Goal: Information Seeking & Learning: Learn about a topic

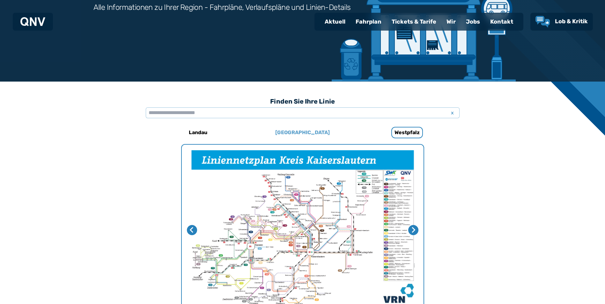
scroll to position [101, 0]
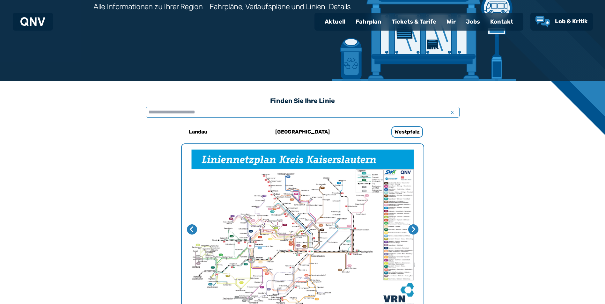
click at [204, 109] on input "text" at bounding box center [303, 112] width 314 height 11
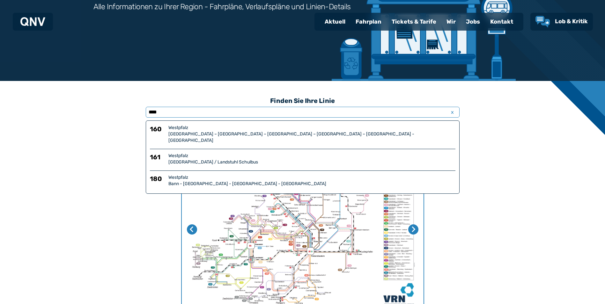
type input "****"
click at [186, 181] on div "Bann - [GEOGRAPHIC_DATA] - [GEOGRAPHIC_DATA] - [GEOGRAPHIC_DATA]" at bounding box center [311, 184] width 287 height 6
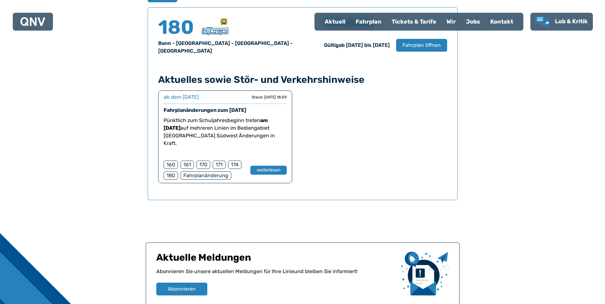
scroll to position [484, 0]
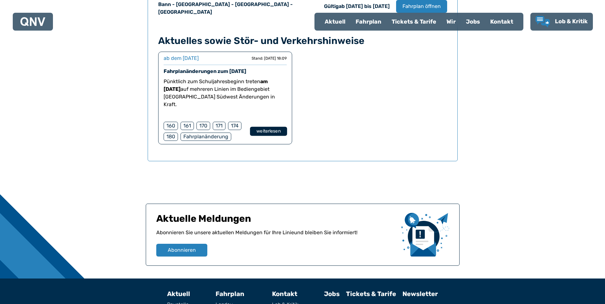
click at [279, 127] on button "weiterlesen" at bounding box center [268, 131] width 37 height 9
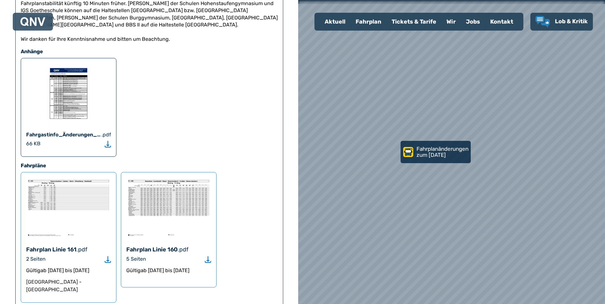
scroll to position [383, 0]
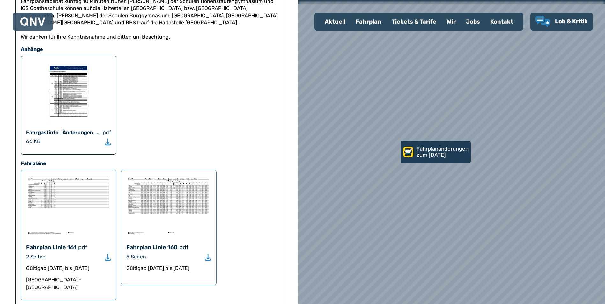
click at [70, 175] on img at bounding box center [68, 205] width 85 height 61
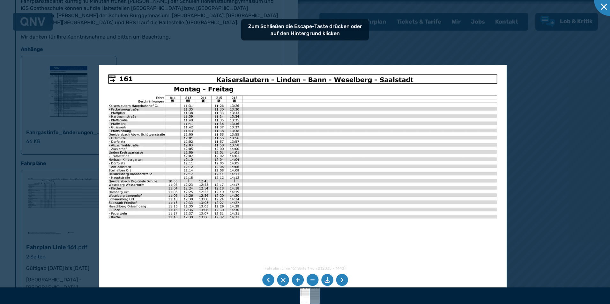
click at [312, 177] on img at bounding box center [302, 209] width 407 height 288
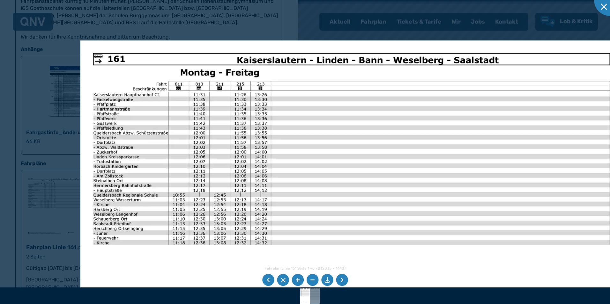
click at [343, 282] on li at bounding box center [342, 280] width 12 height 12
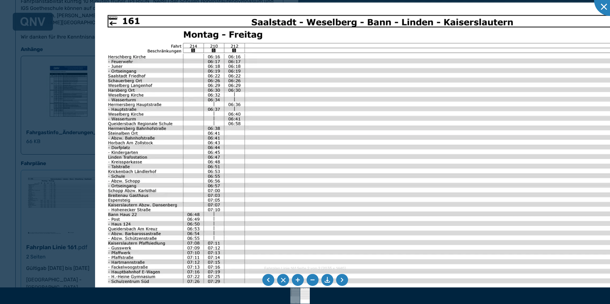
click at [186, 154] on img at bounding box center [366, 195] width 542 height 384
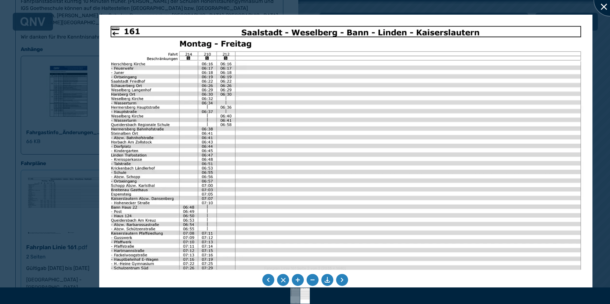
click at [603, 4] on div at bounding box center [610, 0] width 32 height 32
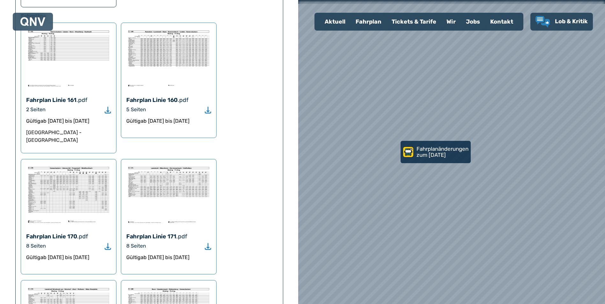
scroll to position [506, 0]
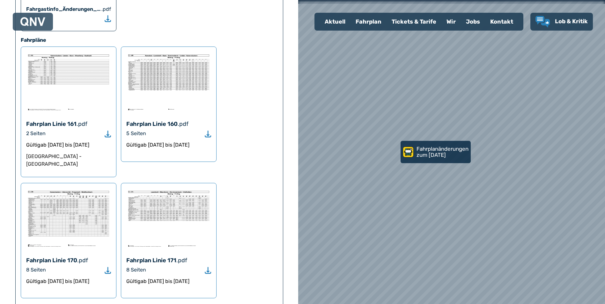
click at [361, 23] on div "Fahrplan" at bounding box center [369, 21] width 36 height 17
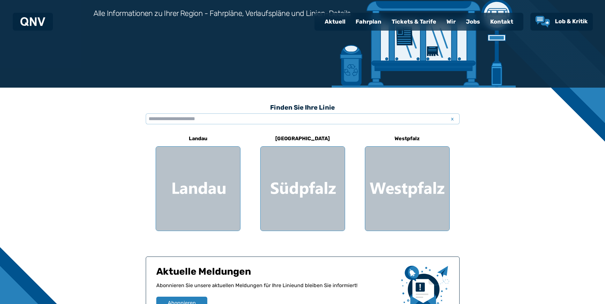
scroll to position [96, 0]
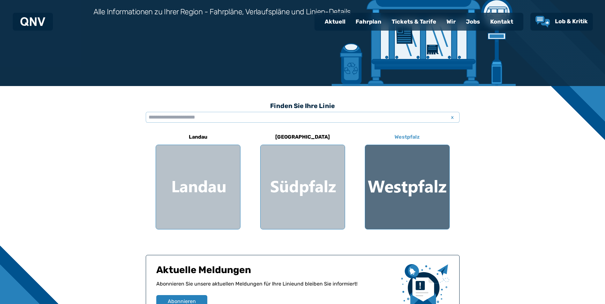
click at [427, 183] on div at bounding box center [407, 187] width 84 height 84
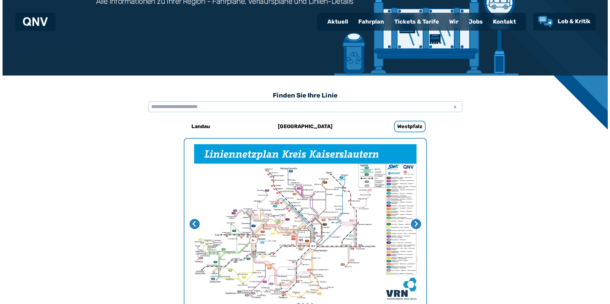
scroll to position [196, 0]
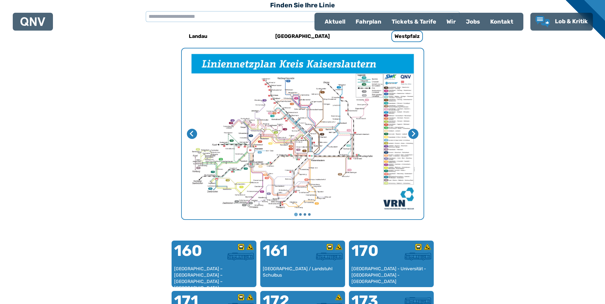
click at [266, 145] on img "1 von 4" at bounding box center [303, 133] width 242 height 171
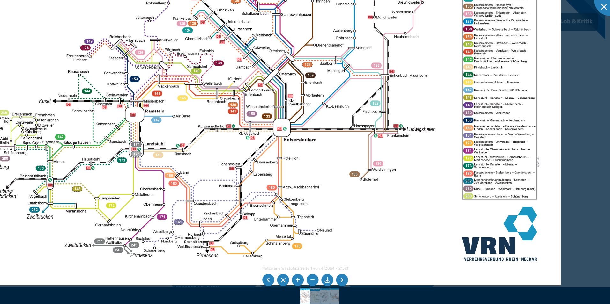
click at [223, 160] on img at bounding box center [262, 74] width 597 height 422
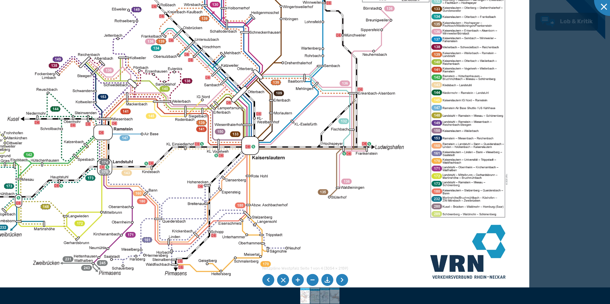
click at [401, 211] on img at bounding box center [230, 92] width 597 height 422
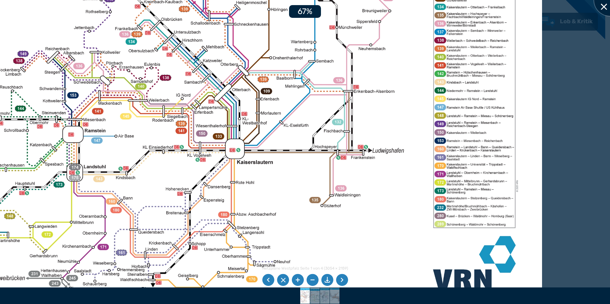
click at [604, 6] on div at bounding box center [610, 0] width 32 height 32
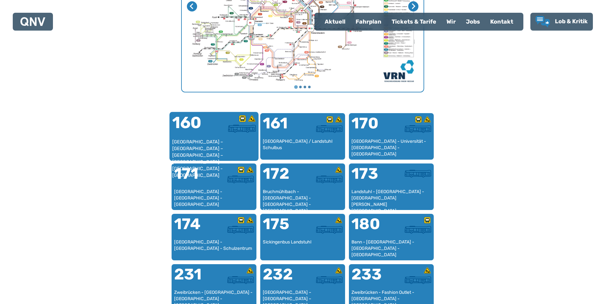
click at [214, 138] on div at bounding box center [235, 127] width 42 height 24
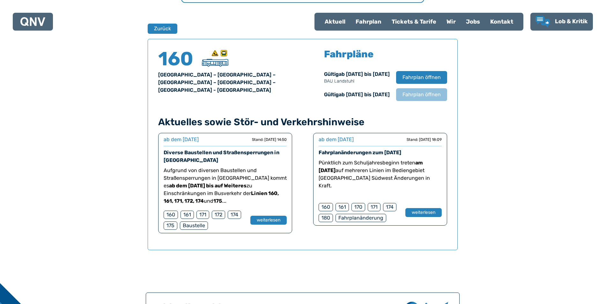
scroll to position [420, 0]
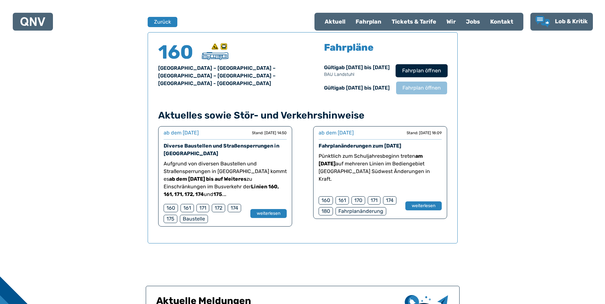
click at [406, 75] on span "Fahrplan öffnen" at bounding box center [421, 71] width 39 height 8
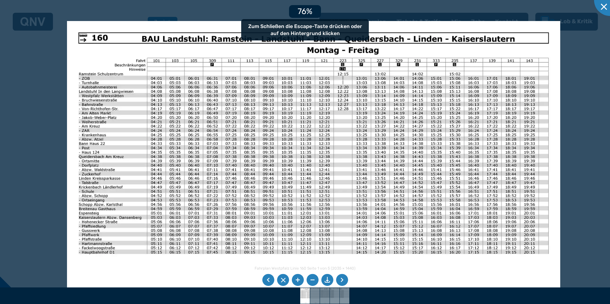
click at [176, 125] on img at bounding box center [313, 195] width 493 height 349
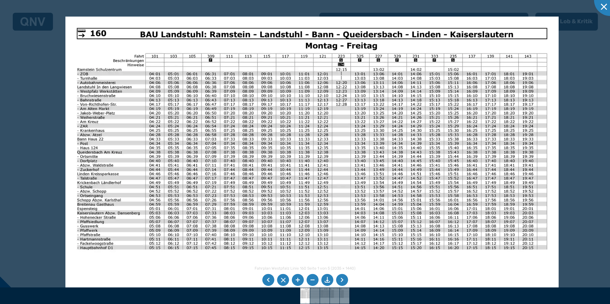
click at [151, 141] on img at bounding box center [311, 191] width 493 height 349
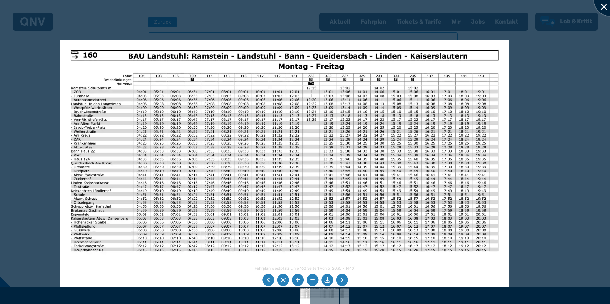
click at [599, 7] on div at bounding box center [610, 0] width 32 height 32
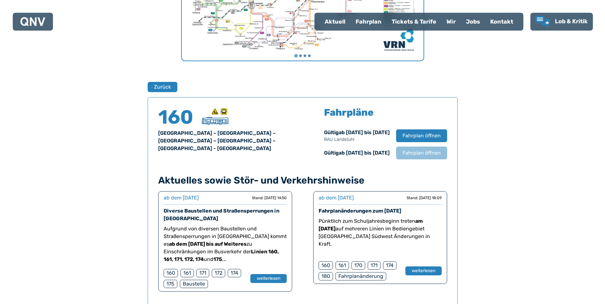
scroll to position [229, 0]
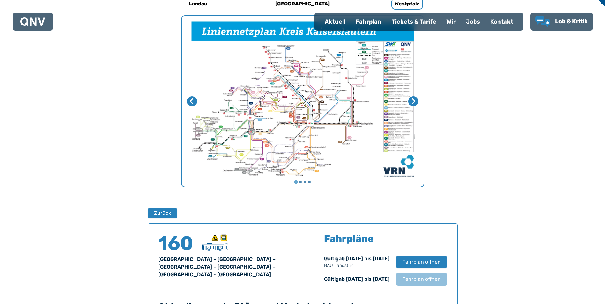
click at [249, 105] on img "1 von 4" at bounding box center [303, 101] width 242 height 171
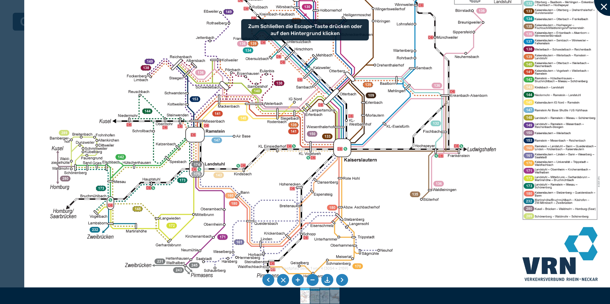
click at [602, 2] on div at bounding box center [610, 0] width 32 height 32
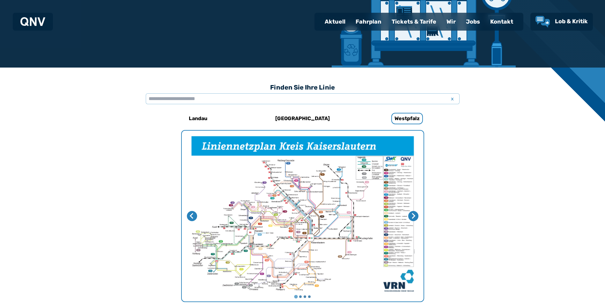
scroll to position [0, 0]
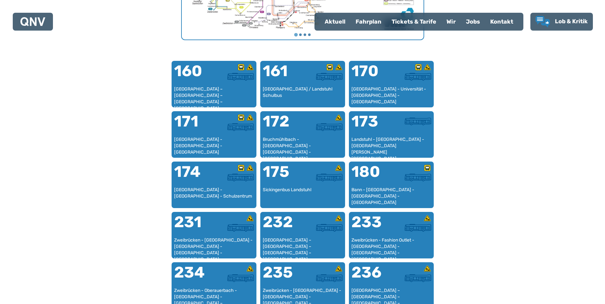
scroll to position [388, 0]
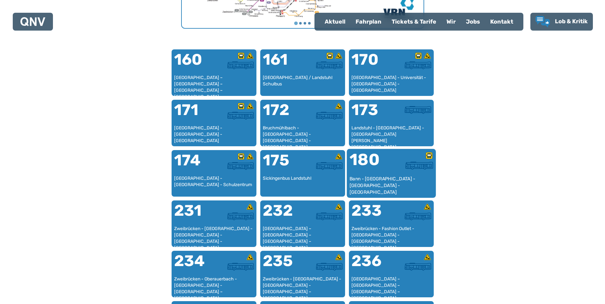
click at [386, 173] on div "180" at bounding box center [370, 164] width 42 height 24
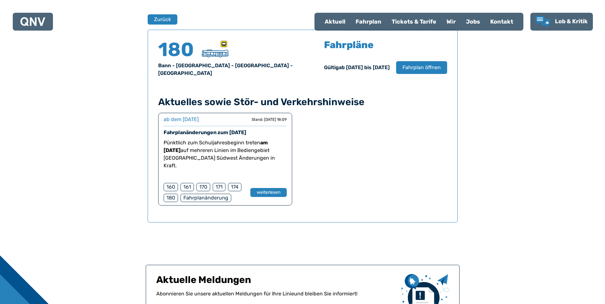
scroll to position [389, 0]
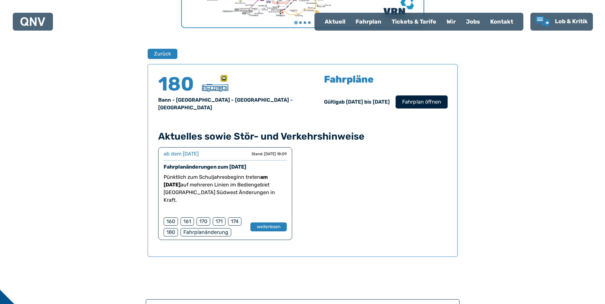
click at [411, 95] on button "Fahrplan öffnen" at bounding box center [422, 101] width 52 height 13
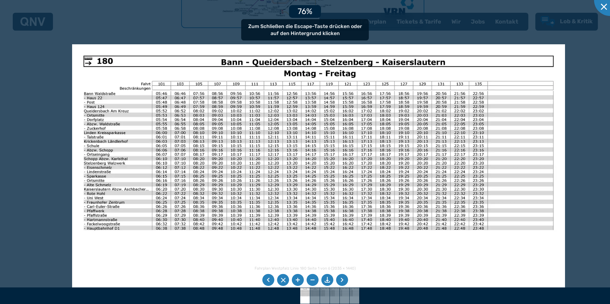
click at [247, 193] on img at bounding box center [318, 218] width 493 height 349
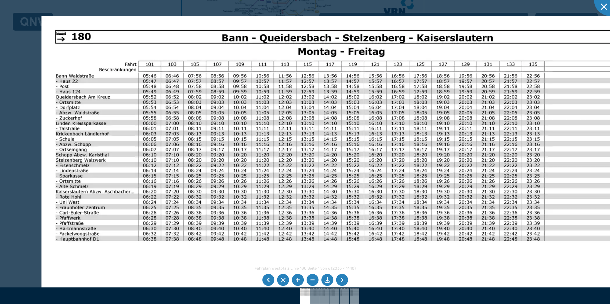
click at [264, 279] on li at bounding box center [268, 280] width 12 height 12
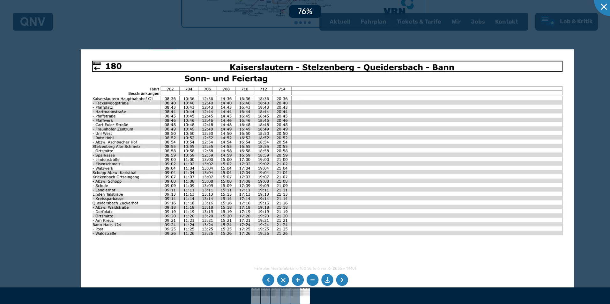
click at [239, 199] on img at bounding box center [327, 223] width 493 height 349
click at [605, 9] on div at bounding box center [610, 0] width 32 height 32
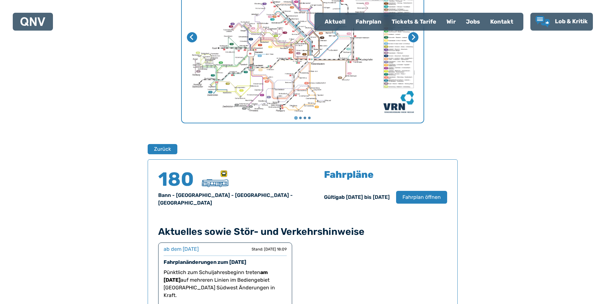
scroll to position [165, 0]
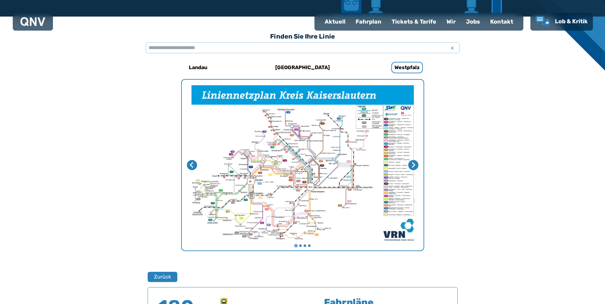
click at [322, 149] on img "1 von 4" at bounding box center [303, 165] width 242 height 171
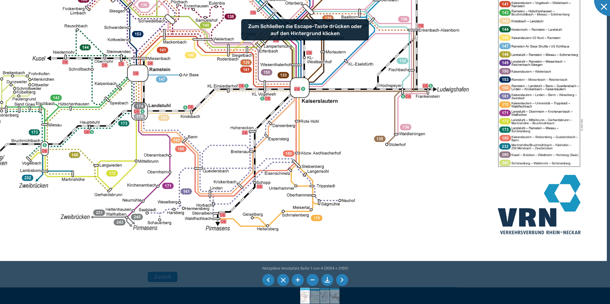
click at [227, 130] on img at bounding box center [278, 29] width 657 height 464
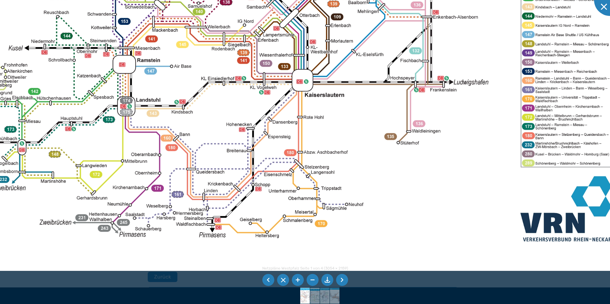
click at [445, 222] on img at bounding box center [279, 15] width 723 height 511
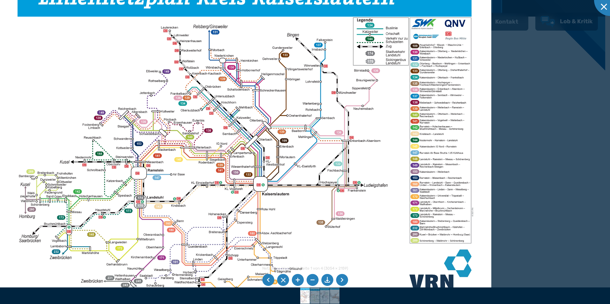
click at [456, 36] on img at bounding box center [244, 140] width 493 height 349
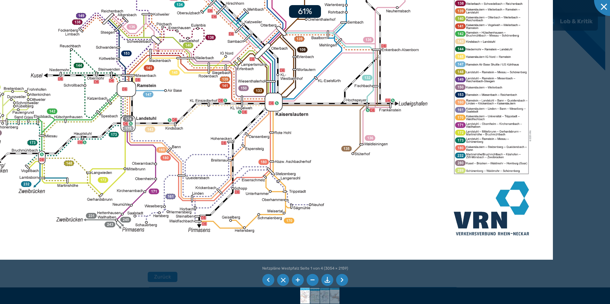
click at [240, 173] on img at bounding box center [254, 49] width 597 height 422
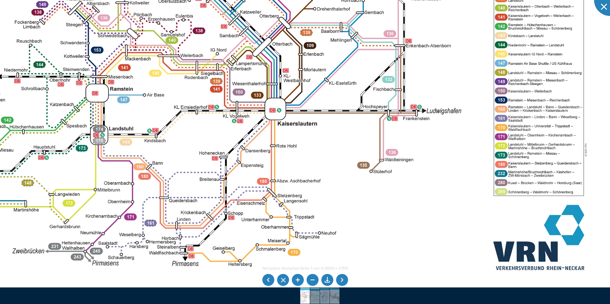
click at [259, 164] on img at bounding box center [252, 44] width 723 height 511
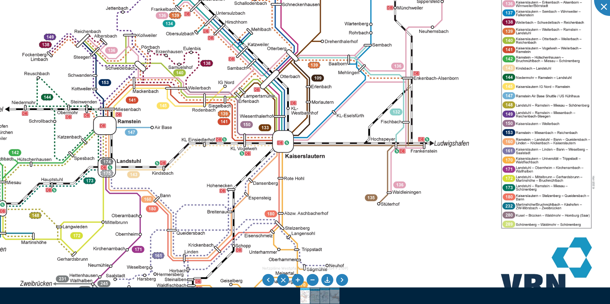
click at [339, 171] on img at bounding box center [259, 77] width 723 height 511
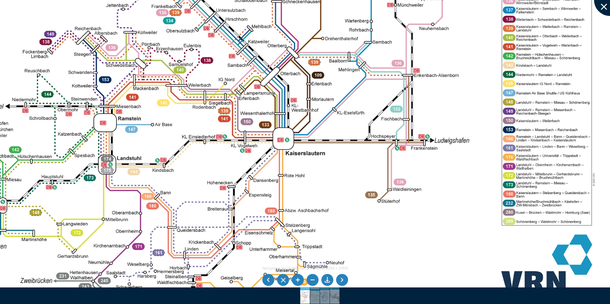
click at [601, 10] on div at bounding box center [610, 0] width 32 height 32
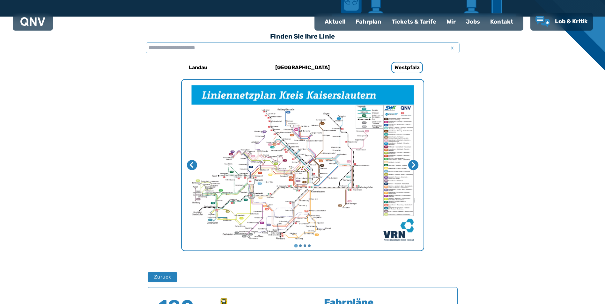
click at [271, 158] on img "1 von 4" at bounding box center [303, 165] width 242 height 171
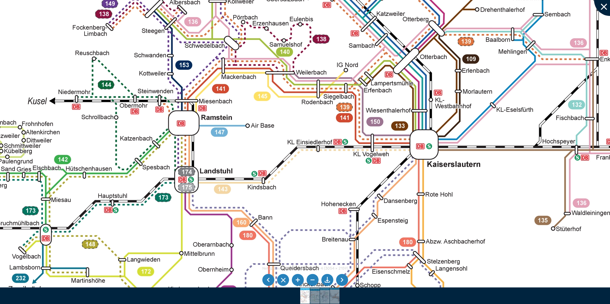
click at [604, 5] on div at bounding box center [610, 0] width 32 height 32
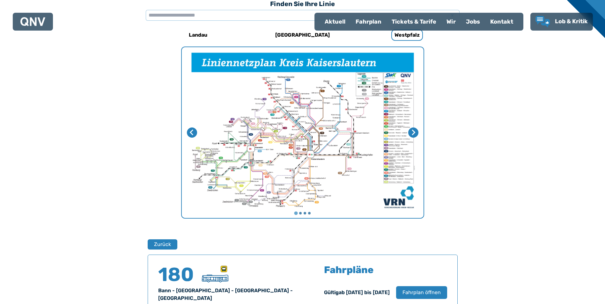
scroll to position [197, 0]
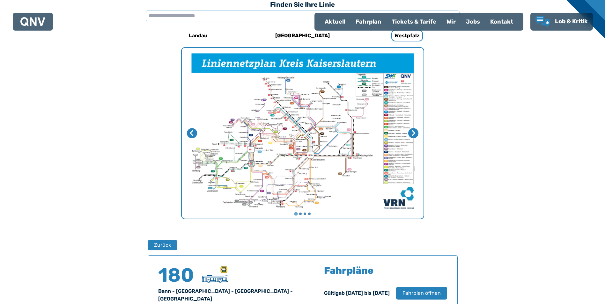
click at [294, 132] on img "1 von 4" at bounding box center [303, 133] width 242 height 171
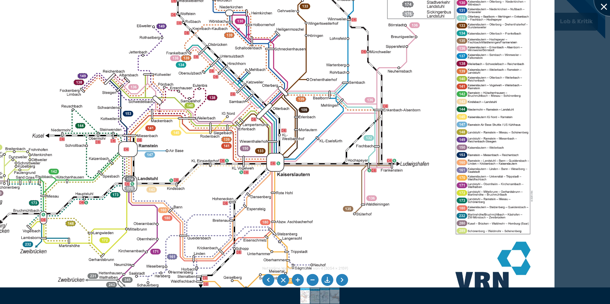
click at [605, 5] on div at bounding box center [610, 0] width 32 height 32
